Goal: Information Seeking & Learning: Learn about a topic

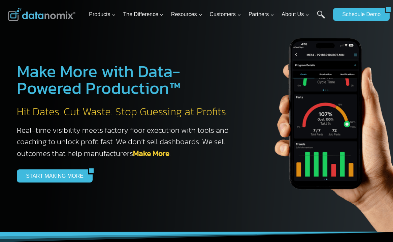
click at [124, 106] on div "Make More with Data-Powered Production™ Hit Dates. Cut Waste. Stop Guessing at …" at bounding box center [114, 123] width 229 height 154
drag, startPoint x: 121, startPoint y: 162, endPoint x: 112, endPoint y: 167, distance: 10.4
click at [112, 167] on div "Make More with Data-Powered Production™ Hit Dates. Cut Waste. Stop Guessing at …" at bounding box center [114, 123] width 229 height 154
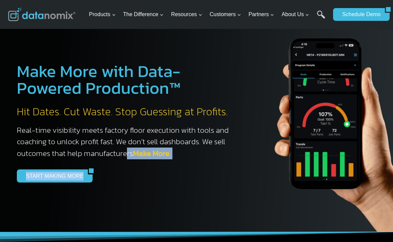
scroll to position [505, 0]
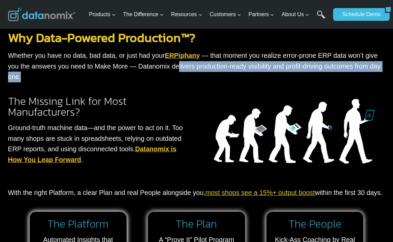
drag, startPoint x: 145, startPoint y: 85, endPoint x: 146, endPoint y: 148, distance: 63.7
click at [143, 96] on div "Why Data-Powered Production™? Whether you have no data, bad data, or just had y…" at bounding box center [197, 209] width 384 height 369
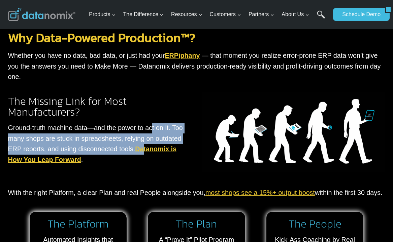
drag, startPoint x: 146, startPoint y: 148, endPoint x: 142, endPoint y: 161, distance: 13.1
click at [142, 161] on p "Ground-truth machine data—and the power to act on it. Too many shops are stuck …" at bounding box center [99, 144] width 183 height 42
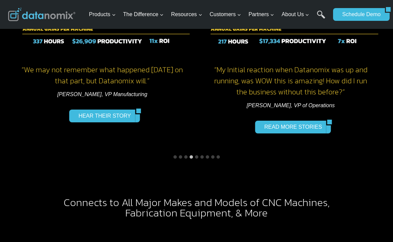
click at [145, 152] on div "“We may not remember what happened five years ago on that part, but Datanomix w…" at bounding box center [102, 34] width 189 height 236
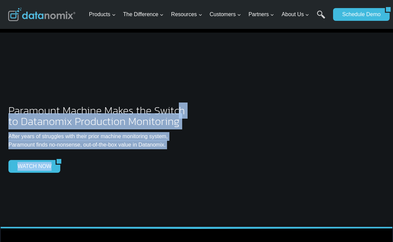
drag, startPoint x: 172, startPoint y: 161, endPoint x: 168, endPoint y: 176, distance: 14.9
click at [168, 176] on div "Paramount Machine Makes the Switch to Datanomix Production Monitoring After yea…" at bounding box center [99, 144] width 183 height 78
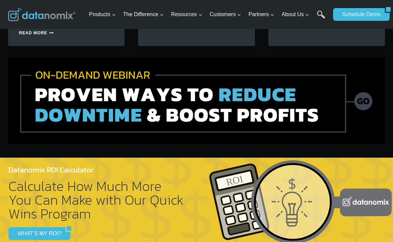
scroll to position [2797, 0]
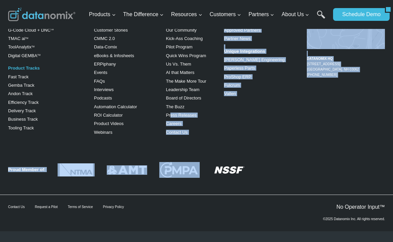
click at [155, 156] on div "Facebook Twitter YouTube LinkedIn Data-Powered Production TM Production Monitor…" at bounding box center [196, 94] width 393 height 274
